Goal: Check status: Check status

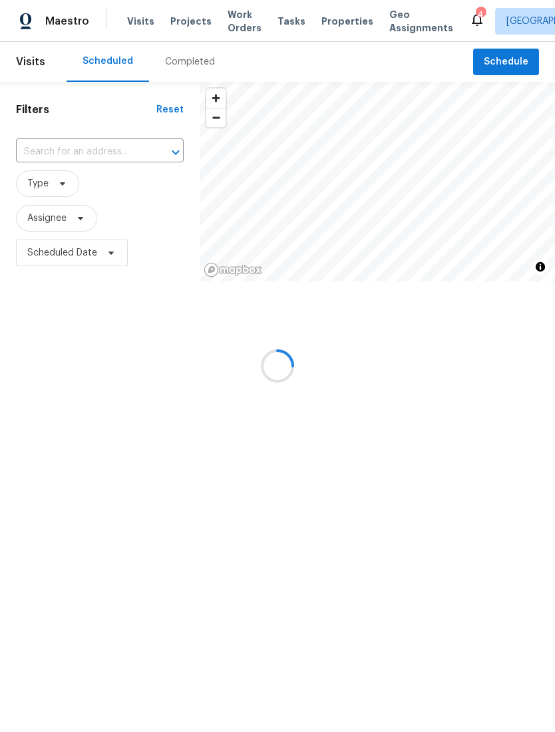
scroll to position [1, 0]
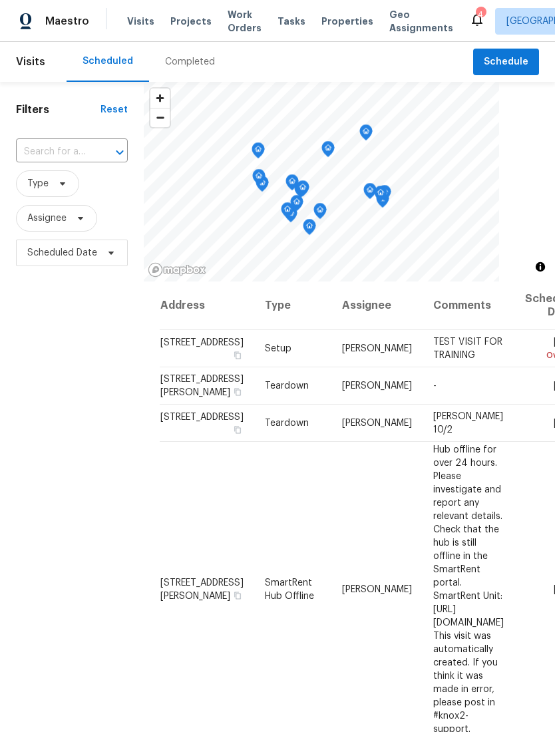
click at [117, 147] on icon "Open" at bounding box center [120, 152] width 16 height 16
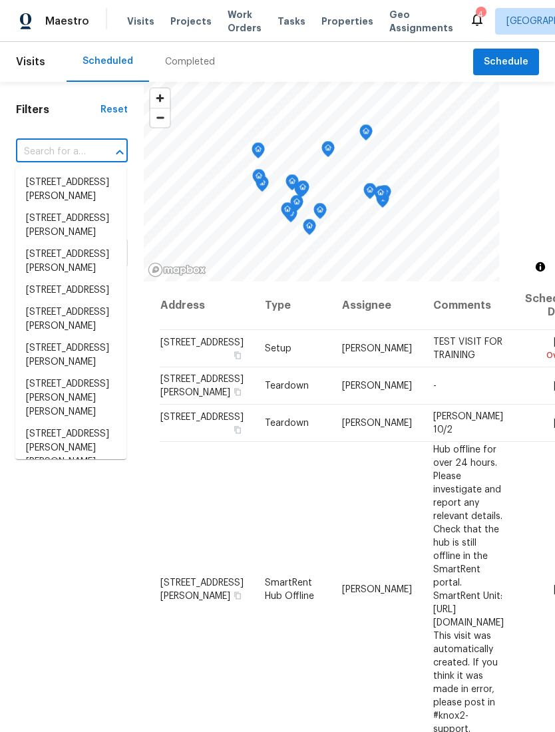
scroll to position [0, 0]
click at [195, 59] on div "Completed" at bounding box center [190, 61] width 50 height 13
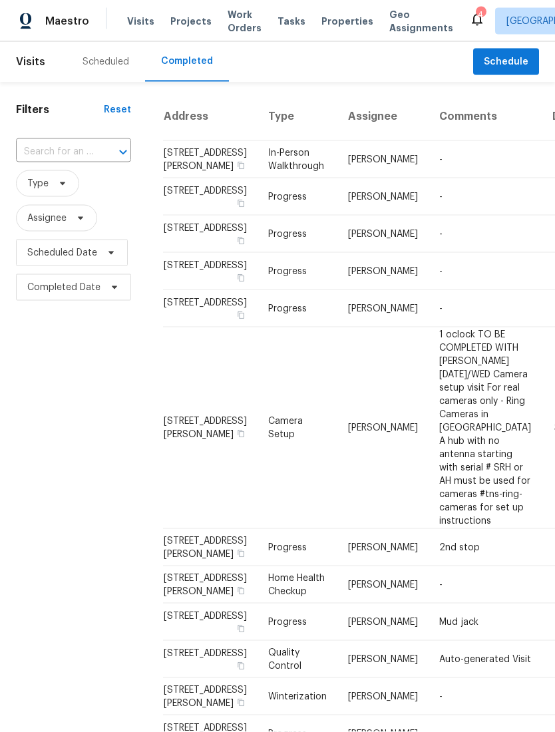
scroll to position [1, 0]
click at [50, 152] on input "text" at bounding box center [55, 152] width 78 height 21
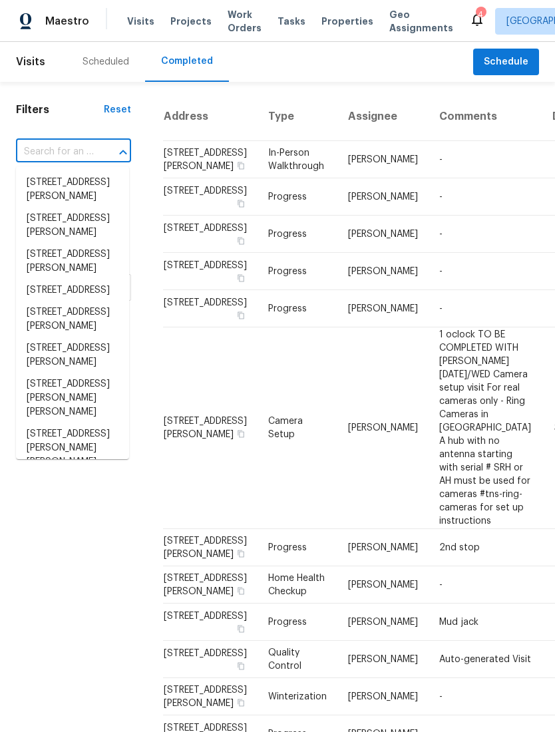
scroll to position [0, 0]
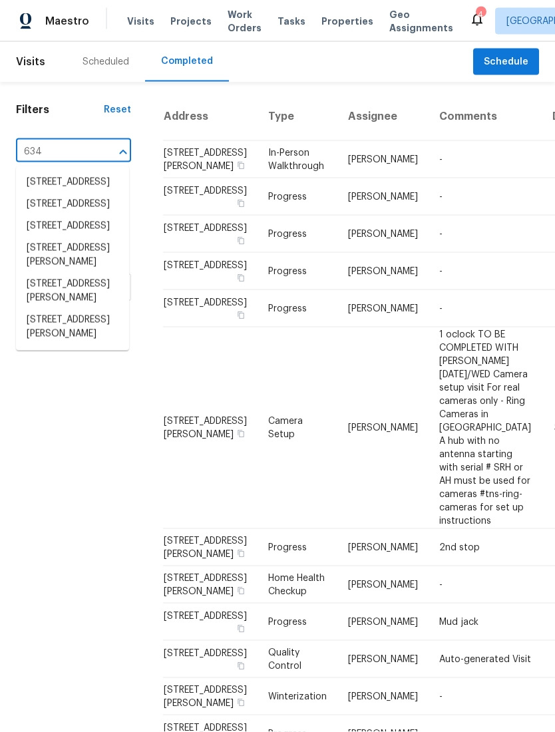
type input "634 p"
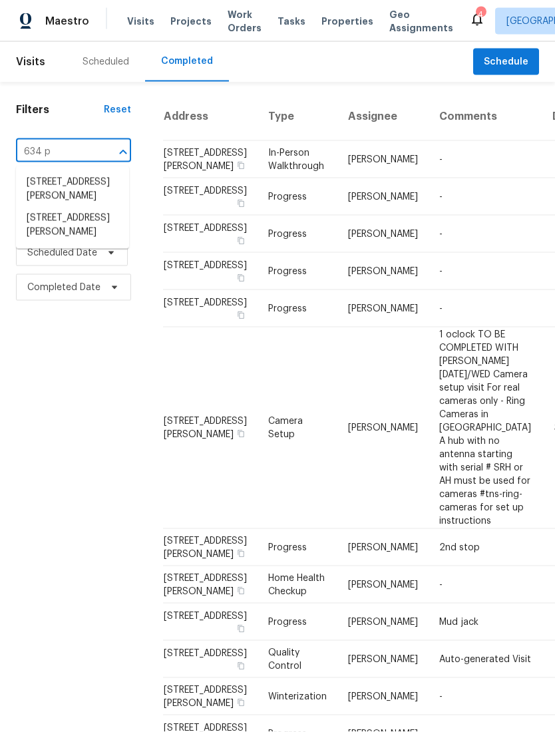
click at [52, 243] on li "[STREET_ADDRESS][PERSON_NAME]" at bounding box center [72, 225] width 113 height 36
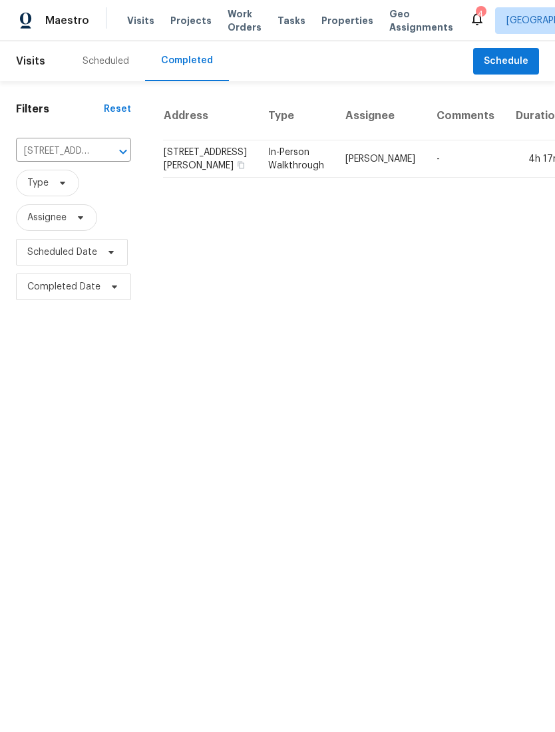
click at [187, 169] on td "[STREET_ADDRESS][PERSON_NAME]" at bounding box center [210, 159] width 94 height 37
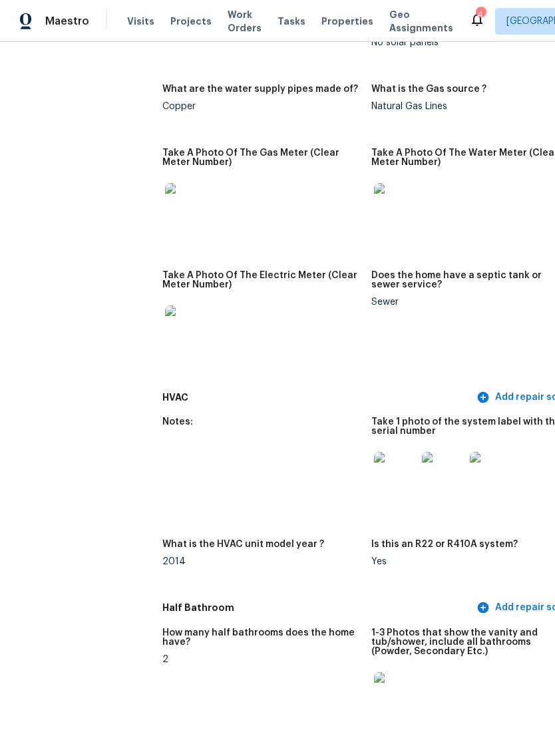
scroll to position [1004, 0]
click at [374, 467] on img at bounding box center [395, 473] width 43 height 43
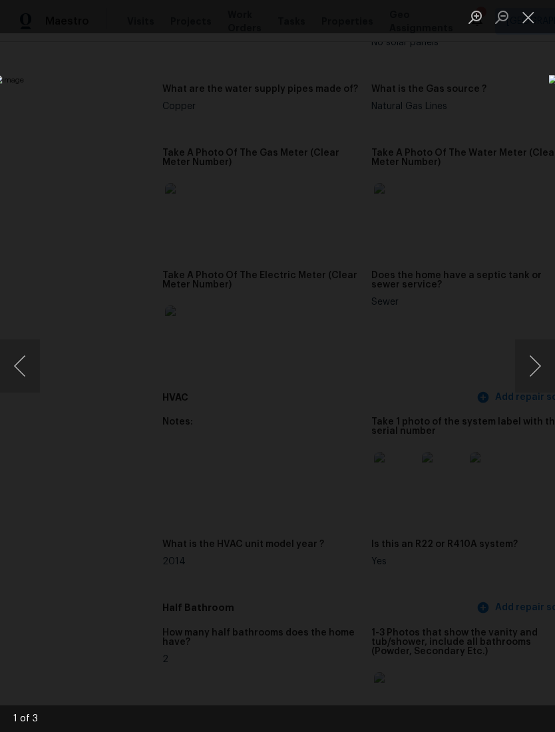
click at [536, 16] on button "Close lightbox" at bounding box center [528, 16] width 27 height 23
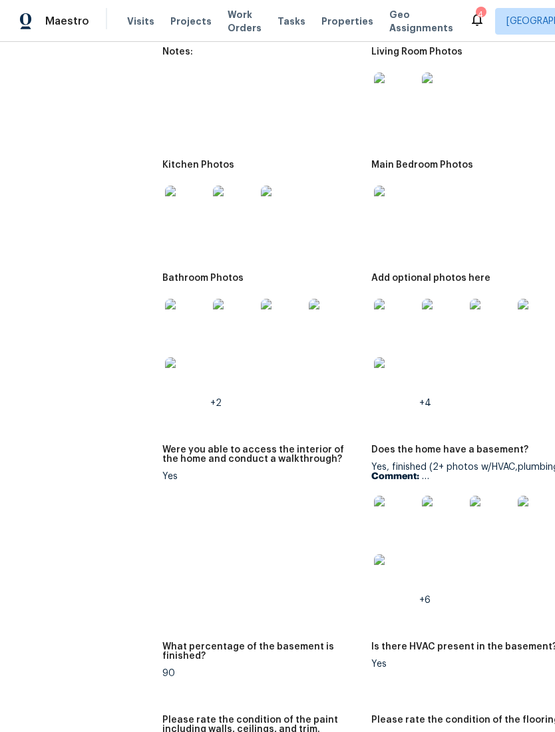
scroll to position [1803, 0]
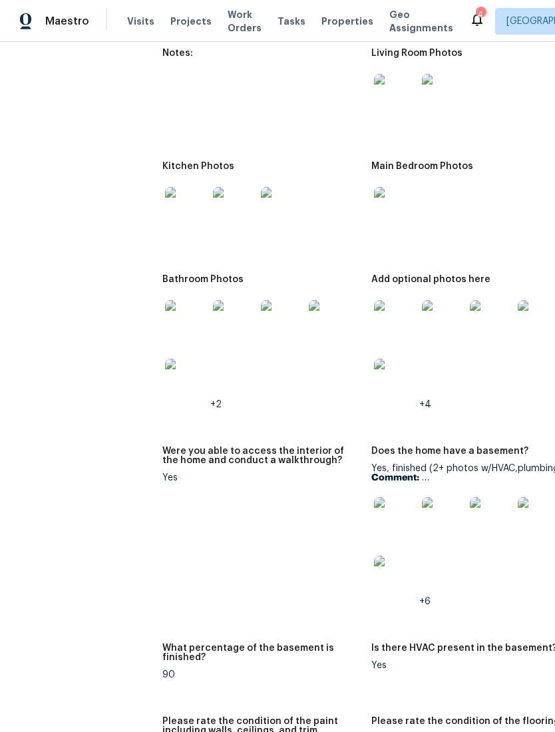
click at [165, 368] on img at bounding box center [186, 379] width 43 height 43
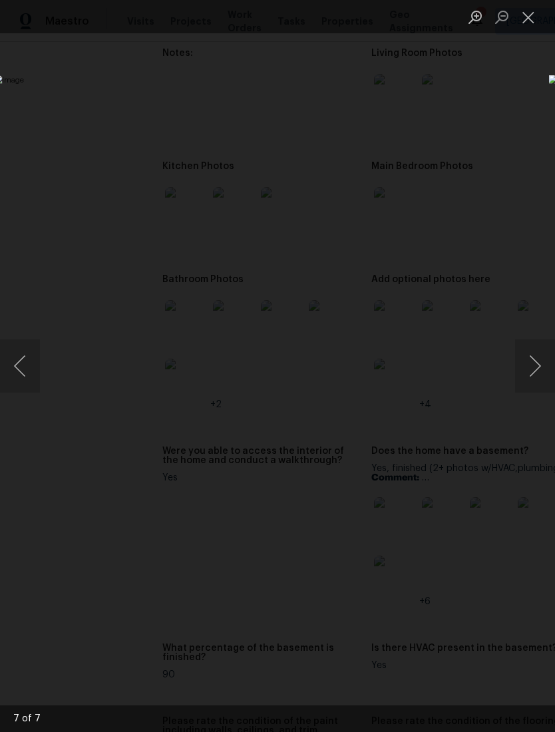
click at [530, 19] on button "Close lightbox" at bounding box center [528, 16] width 27 height 23
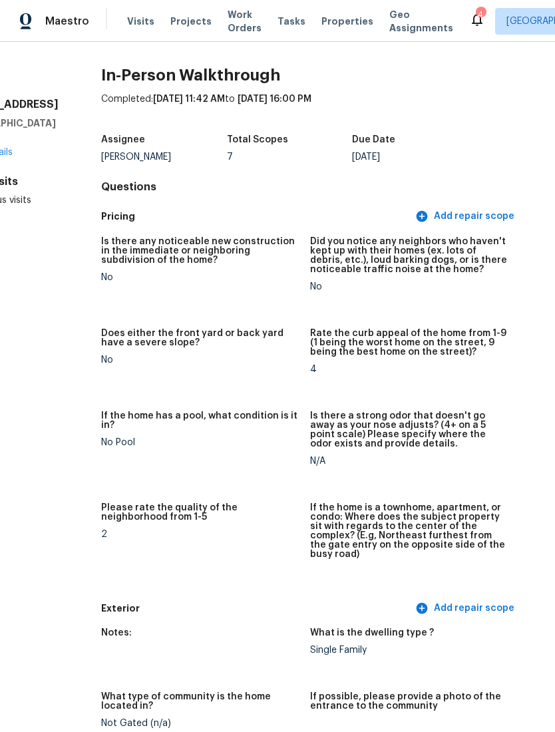
scroll to position [0, 61]
